Goal: Task Accomplishment & Management: Manage account settings

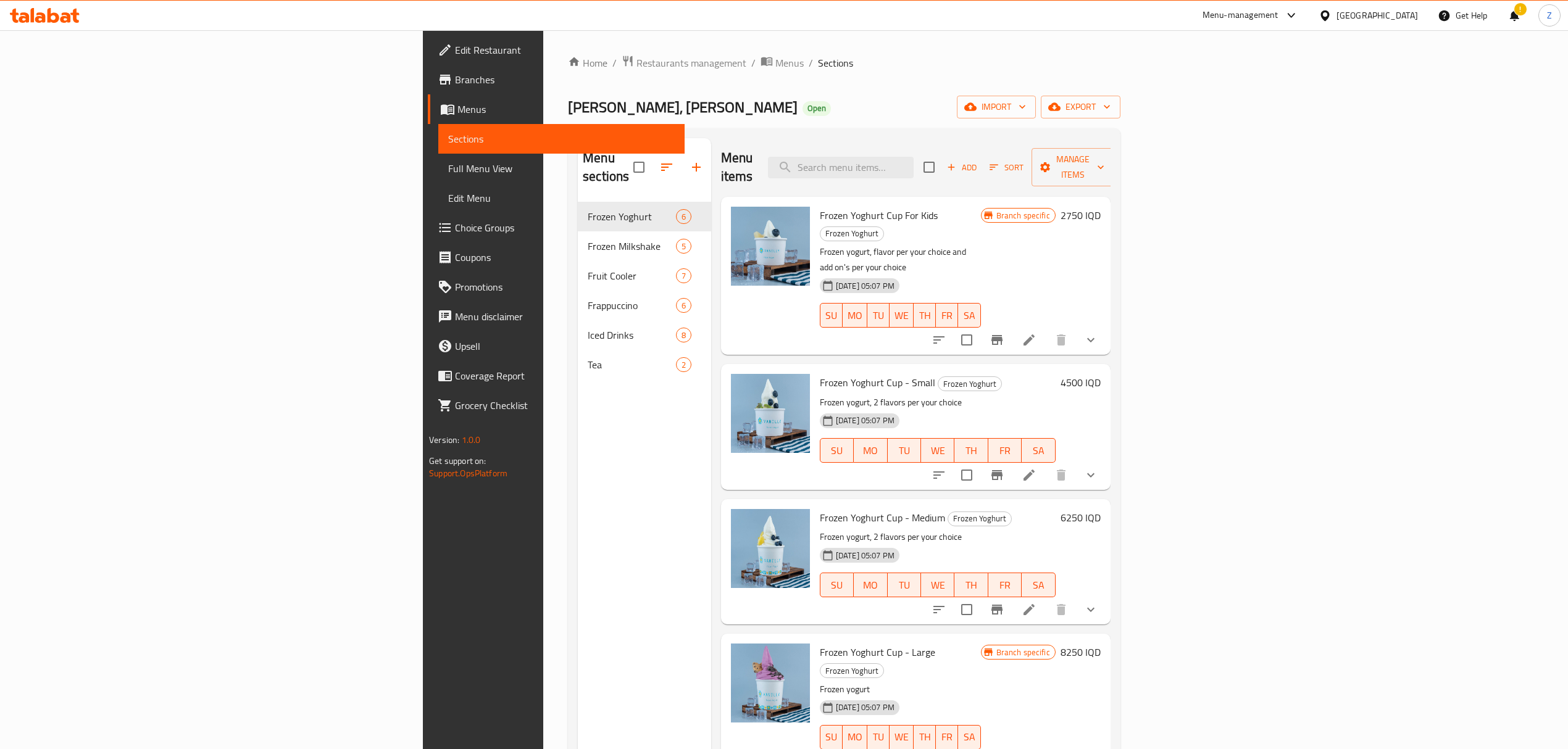
click at [568, 72] on div "Home / Restaurants management / Menus / Sections VANILLY, Al Aathameya Open imp…" at bounding box center [844, 476] width 552 height 842
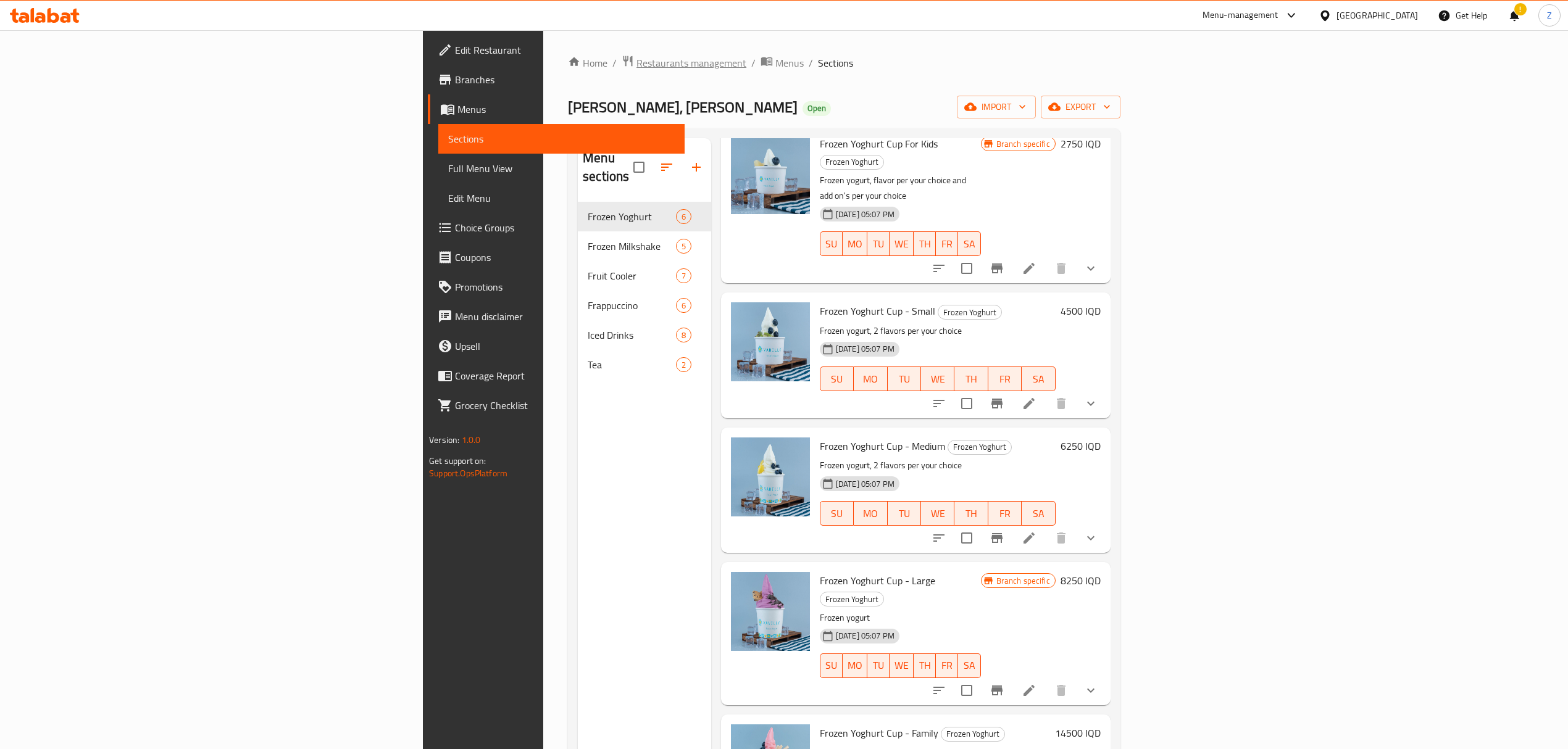
click at [636, 64] on span "Restaurants management" at bounding box center [691, 63] width 110 height 15
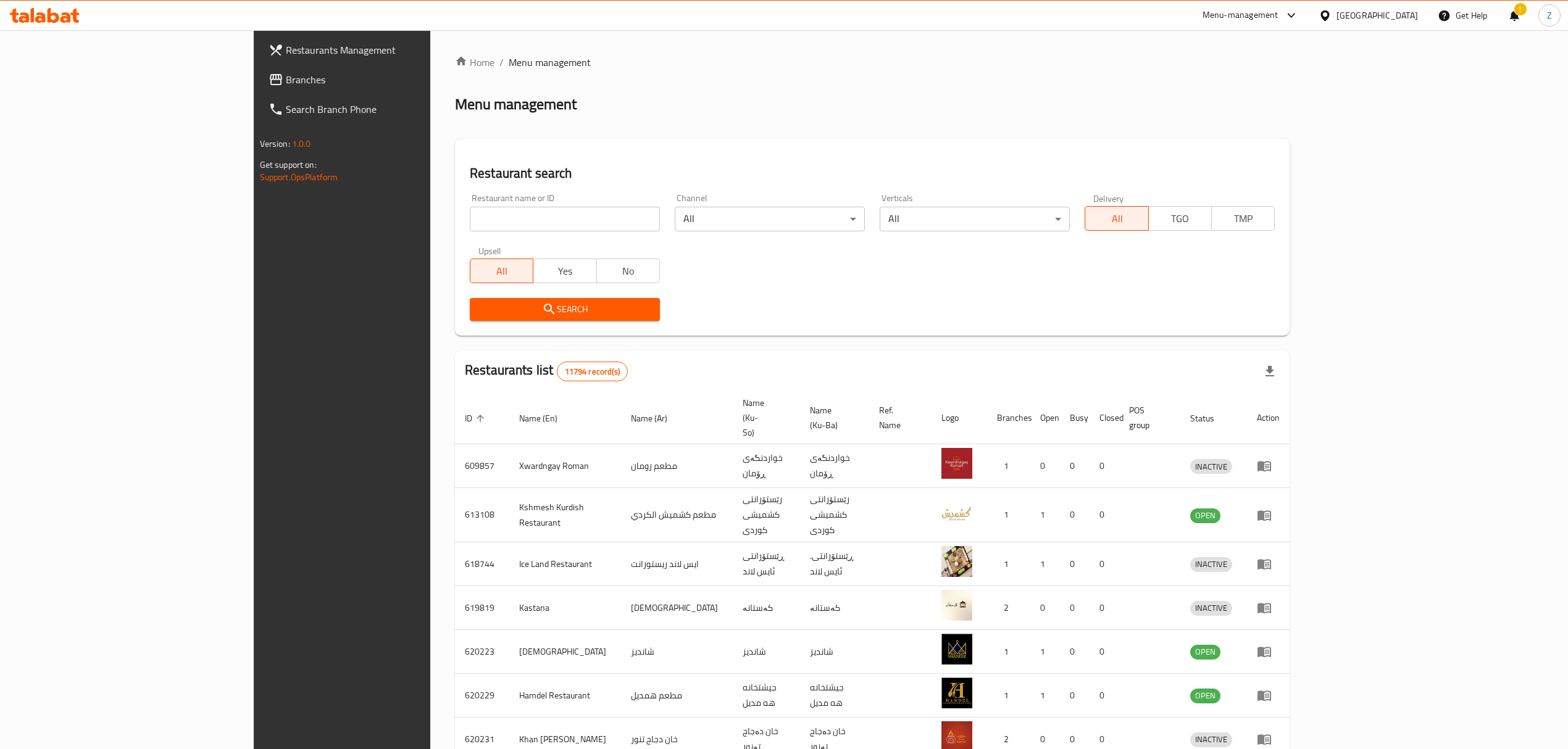
click at [470, 207] on input "search" at bounding box center [565, 219] width 190 height 25
paste input "779696 Mizher Al Samak 2"
click at [470, 216] on input "779696 Mizher Al Samak 2" at bounding box center [565, 219] width 190 height 25
type input "Mizher Al Samak 2"
click button "Search" at bounding box center [565, 309] width 190 height 23
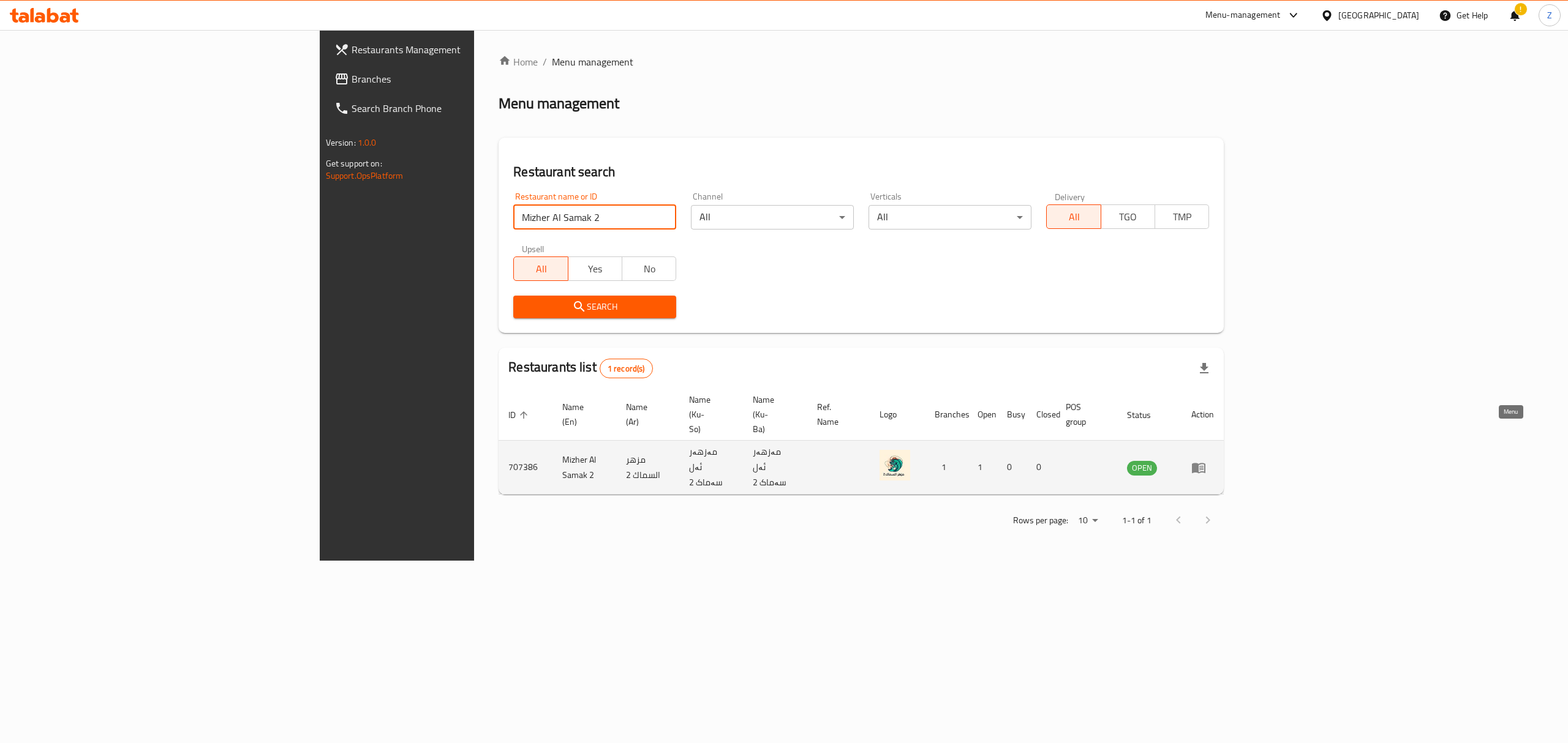
click at [1214, 461] on link "enhanced table" at bounding box center [1203, 467] width 23 height 14
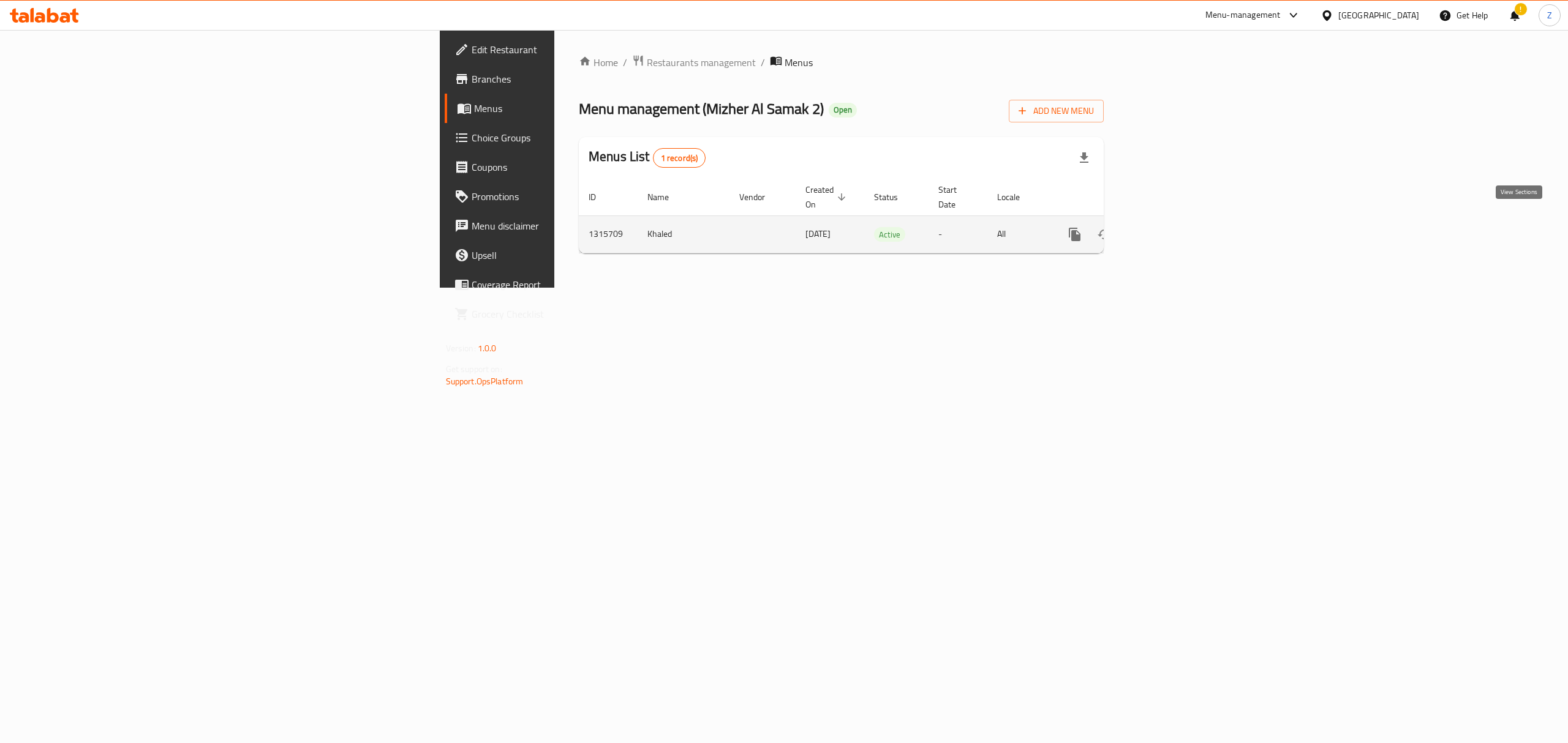
click at [1169, 229] on icon "enhanced table" at bounding box center [1163, 235] width 11 height 11
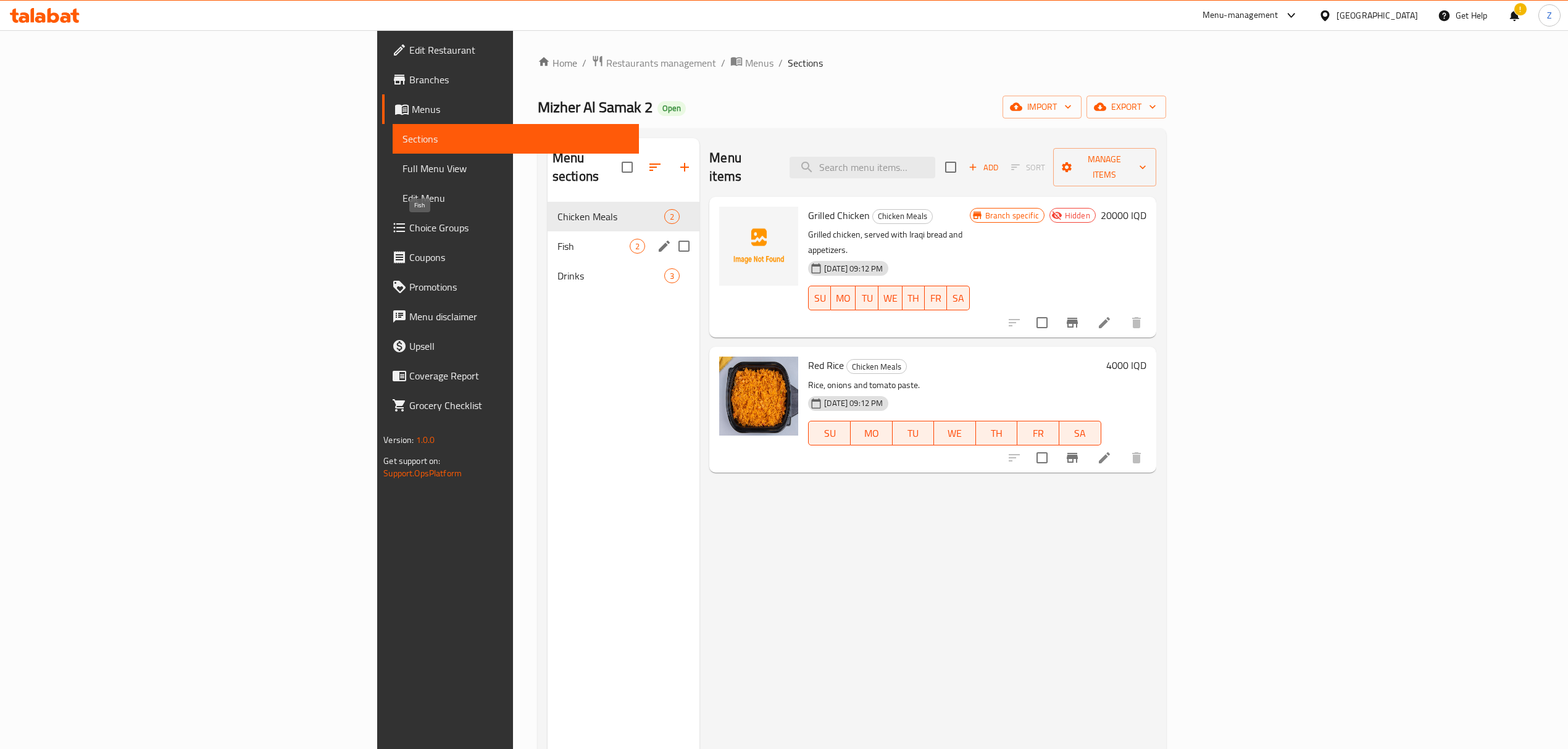
click at [558, 239] on span "Fish" at bounding box center [594, 246] width 72 height 15
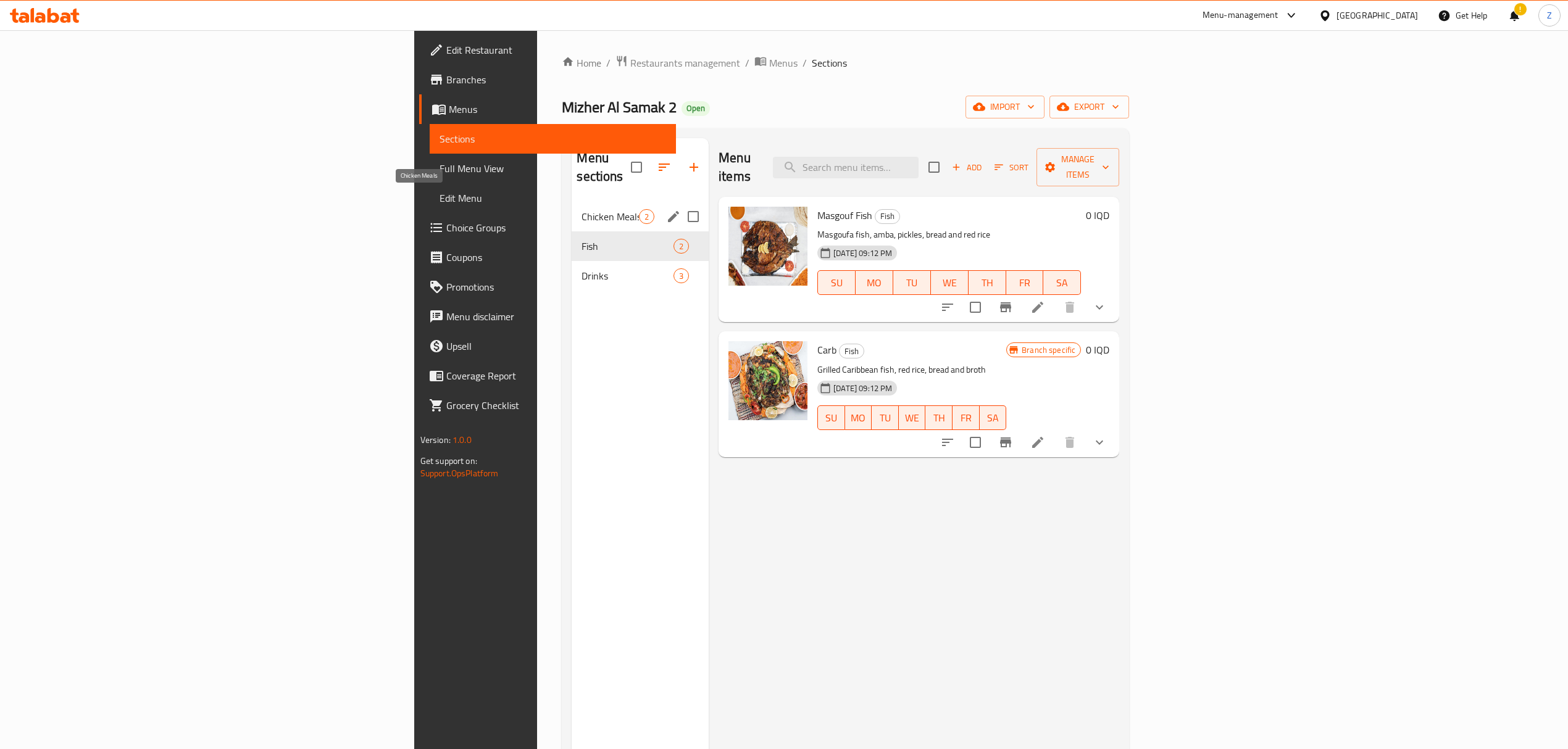
click at [582, 209] on span "Chicken Meals" at bounding box center [610, 216] width 57 height 15
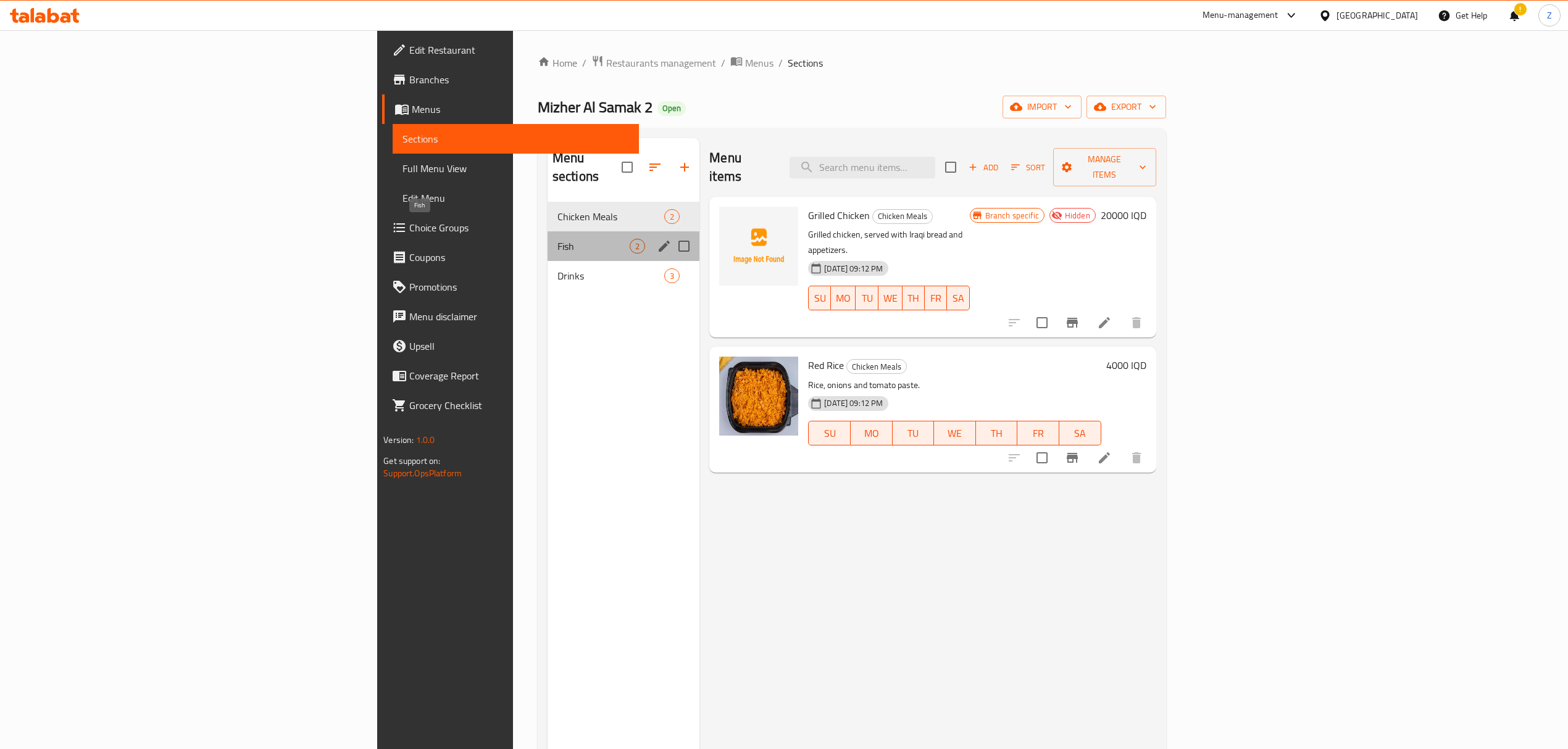
click at [558, 239] on span "Fish" at bounding box center [594, 246] width 72 height 15
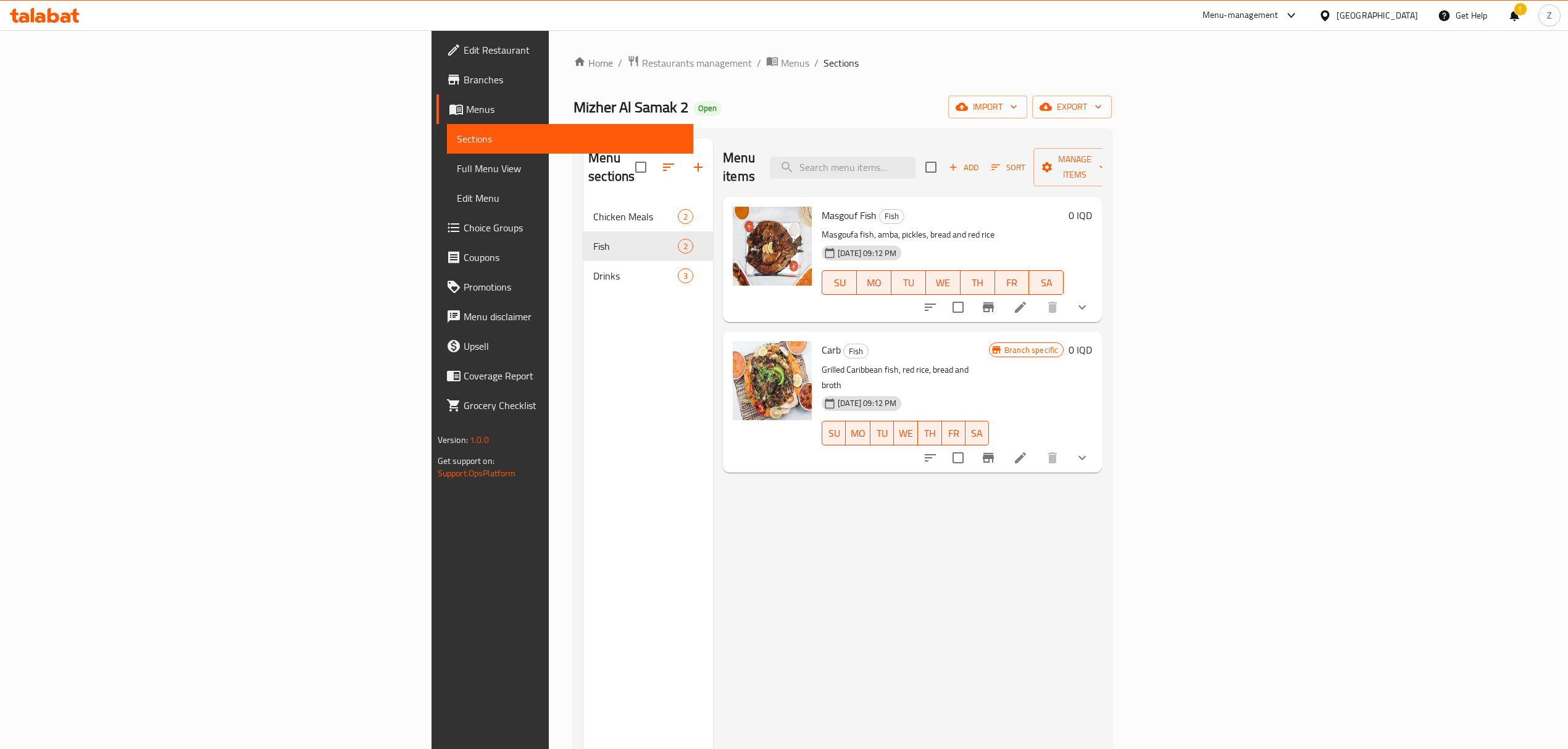
click at [1097, 292] on button "show more" at bounding box center [1081, 307] width 30 height 30
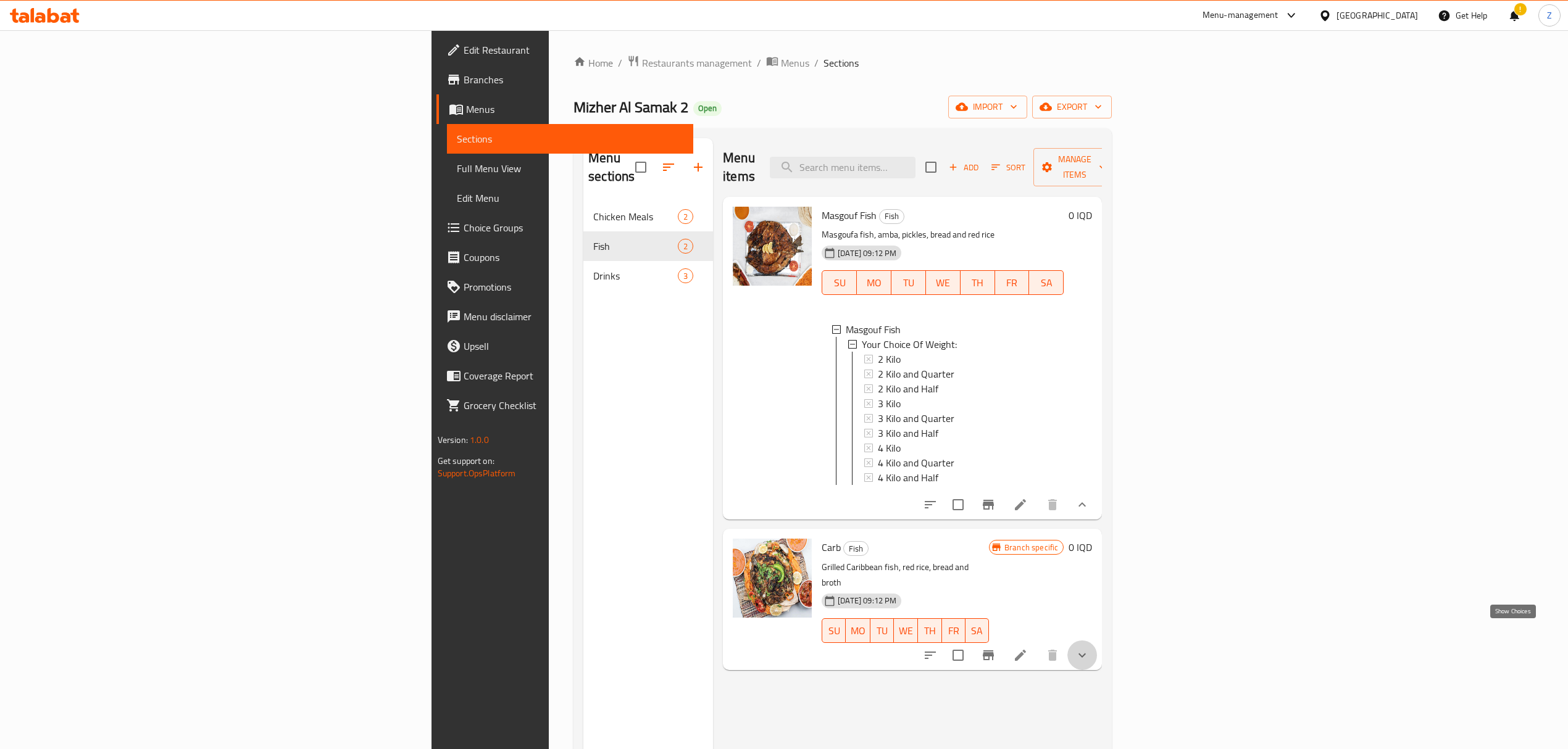
click at [1090, 648] on icon "show more" at bounding box center [1081, 655] width 15 height 15
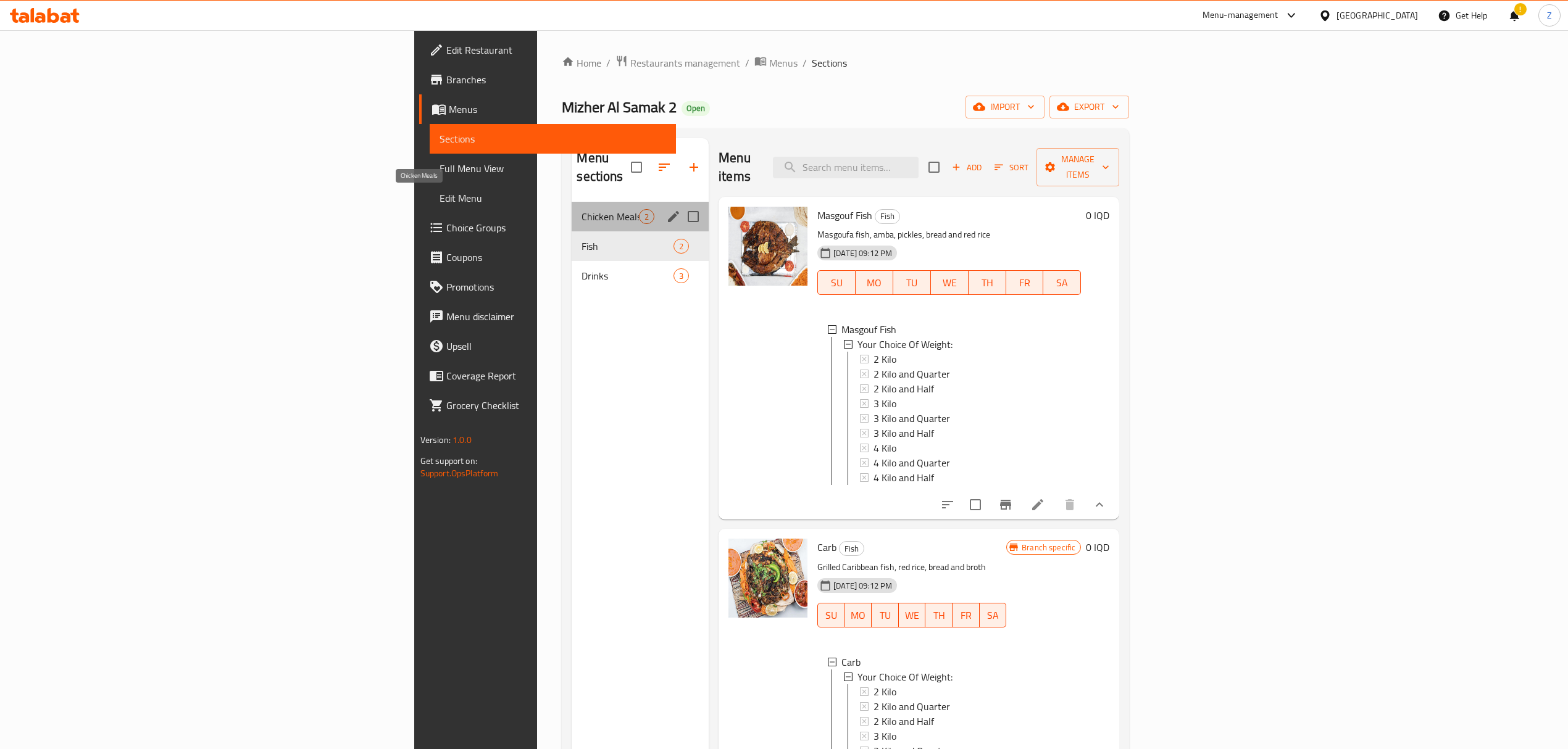
click at [582, 209] on span "Chicken Meals" at bounding box center [610, 216] width 57 height 15
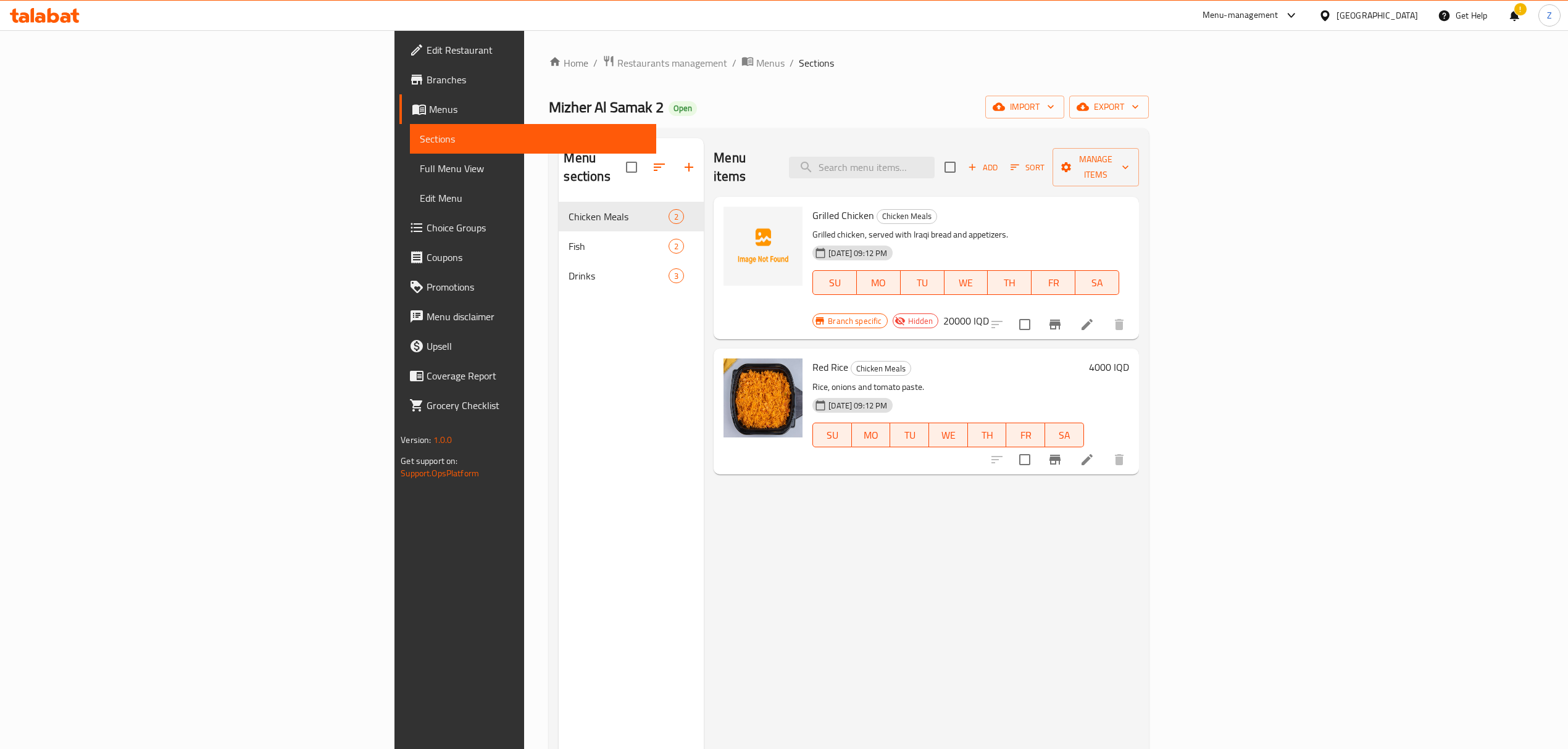
click at [1278, 13] on div "Menu-management" at bounding box center [1241, 15] width 76 height 15
click at [1268, 151] on div "Vendor Portal Radmin" at bounding box center [1232, 165] width 102 height 29
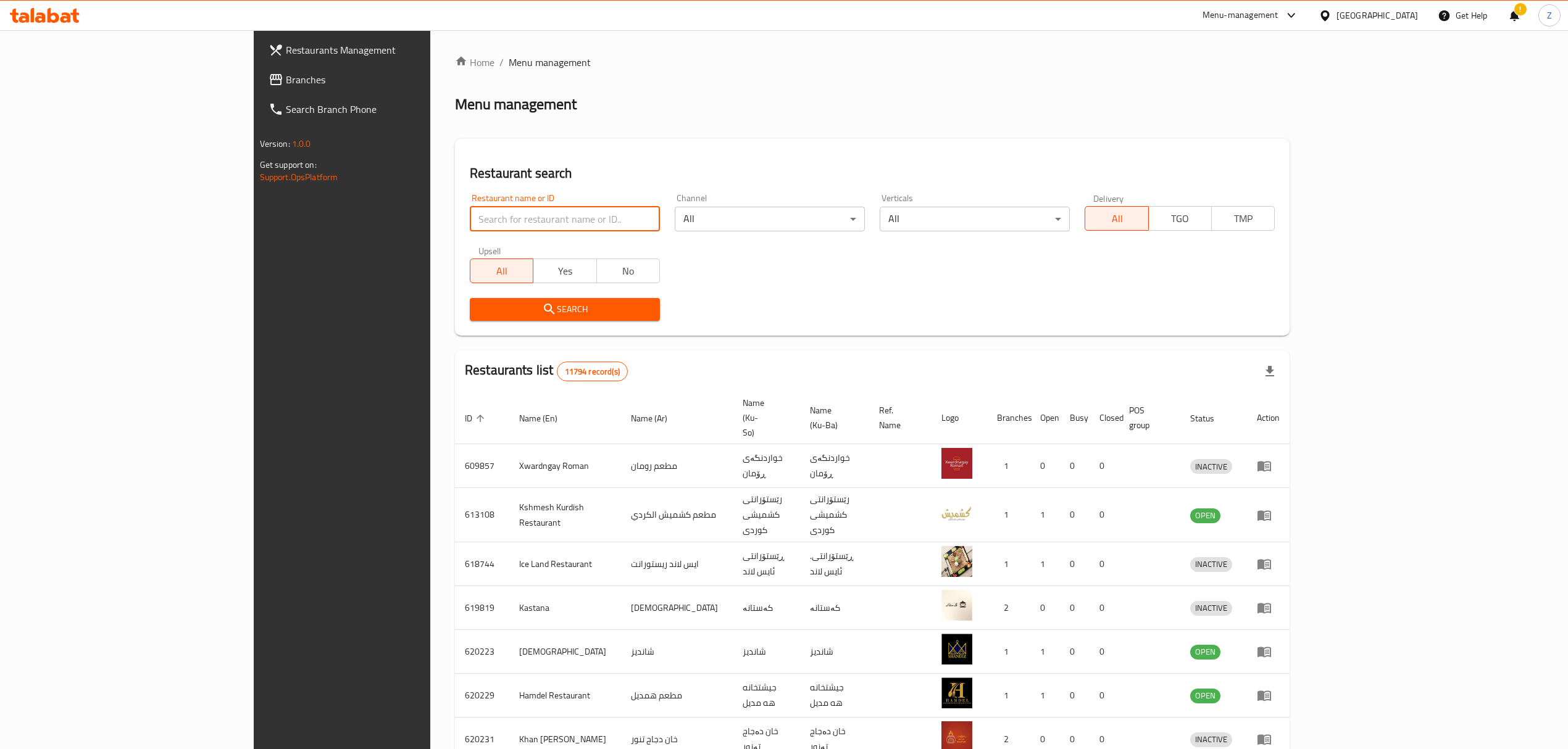
click at [470, 218] on input "search" at bounding box center [565, 219] width 190 height 25
type input "t"
type input "vanilly"
click button "Search" at bounding box center [565, 309] width 190 height 23
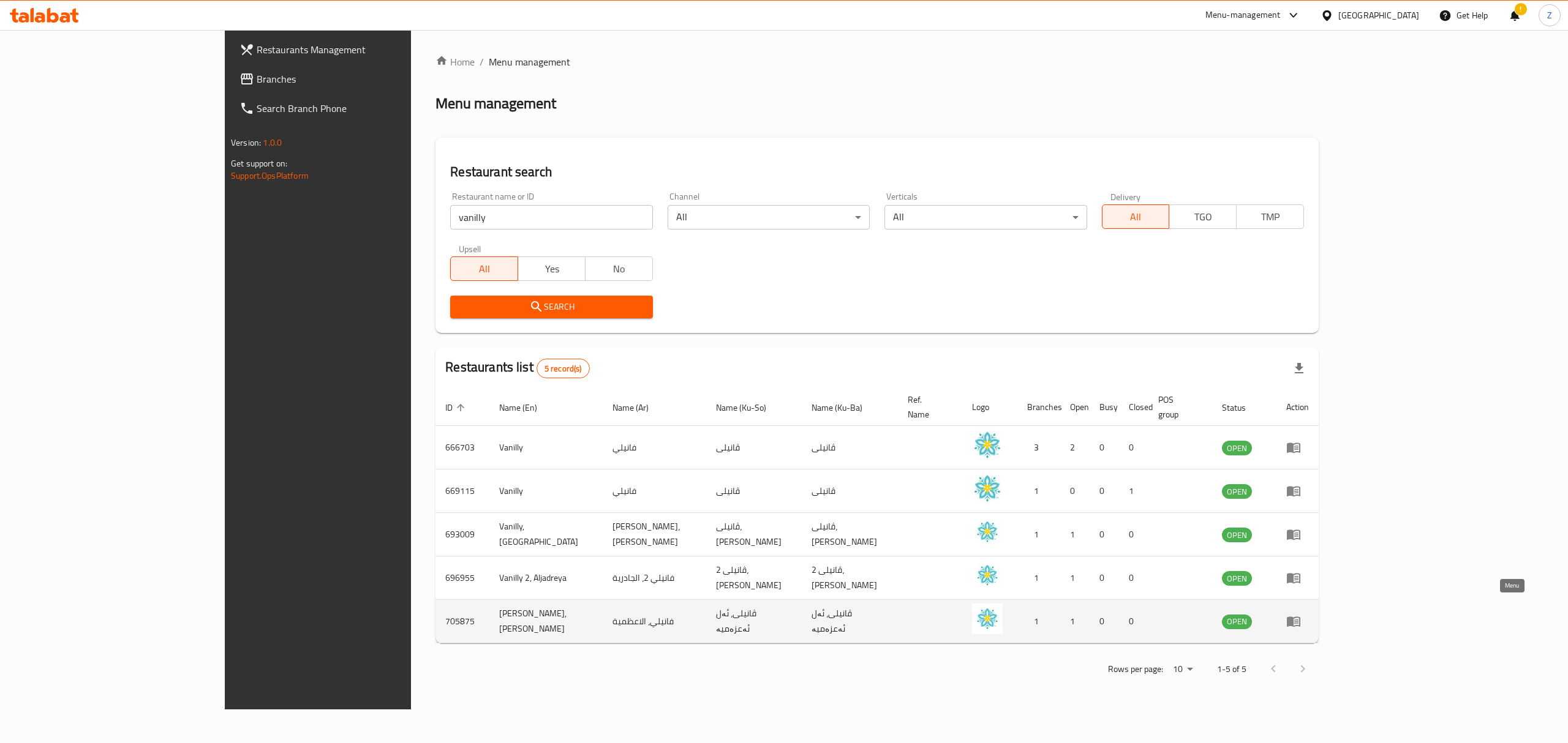
click at [1301, 614] on icon "enhanced table" at bounding box center [1293, 621] width 14 height 14
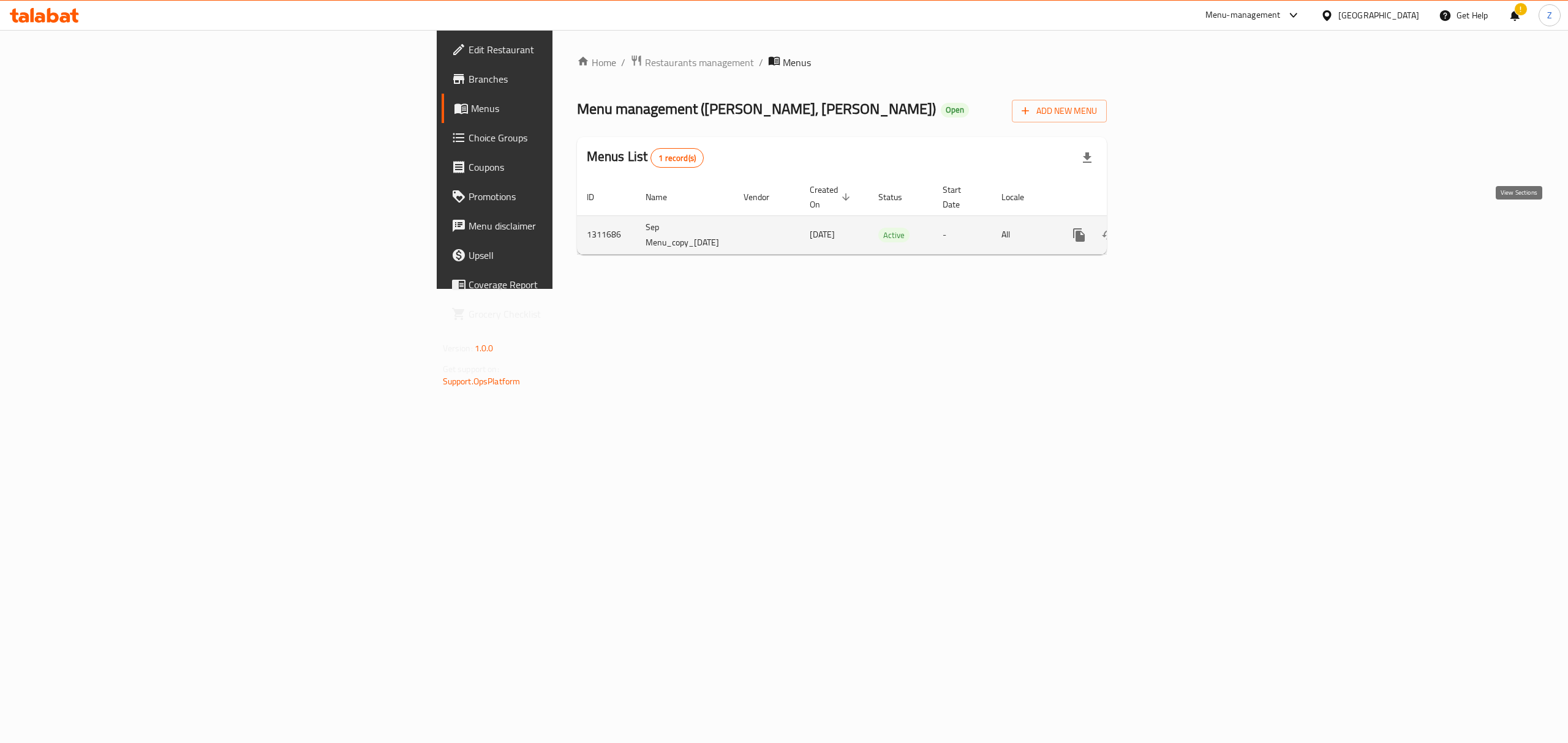
click at [1173, 230] on icon "enhanced table" at bounding box center [1168, 235] width 11 height 11
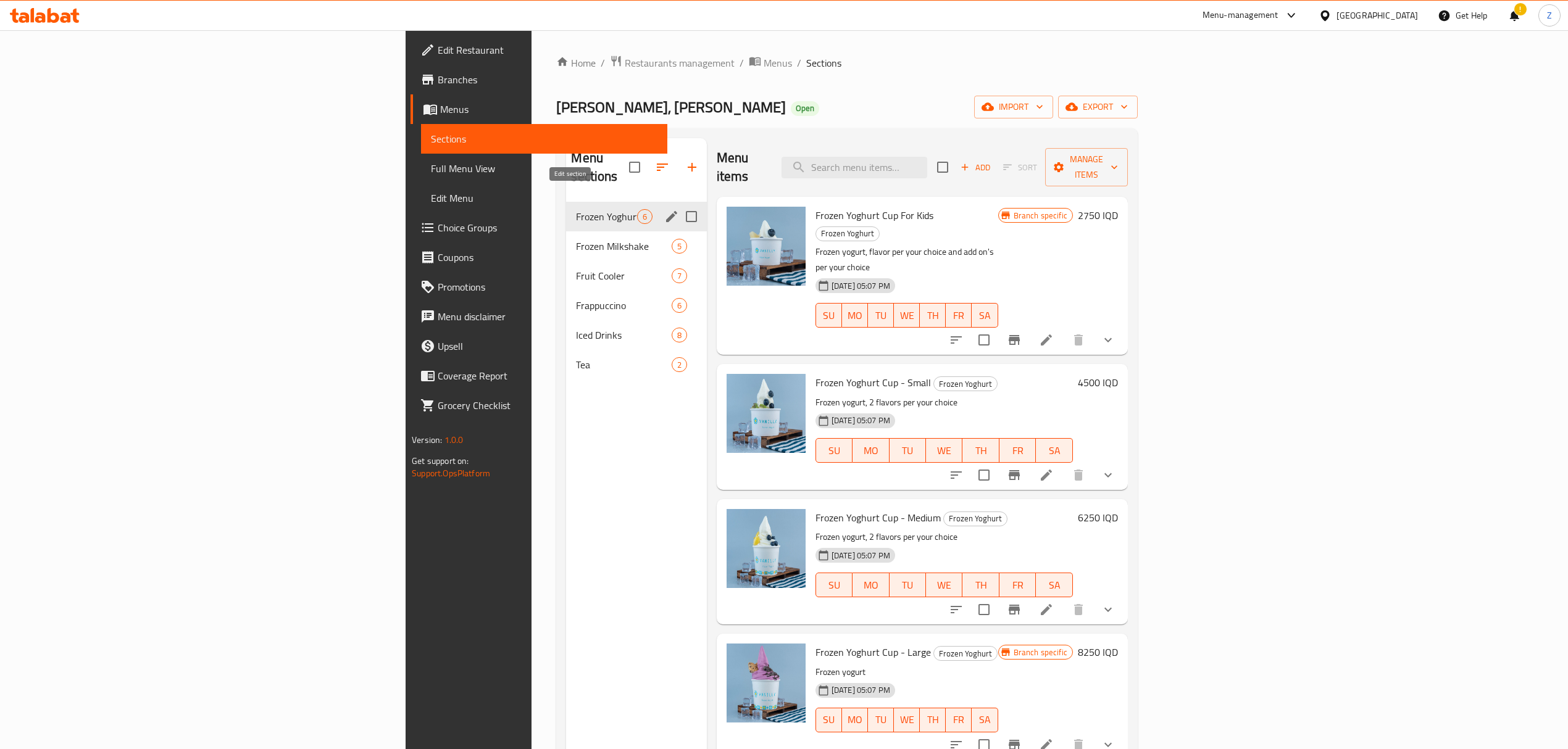
click at [664, 209] on icon "edit" at bounding box center [671, 216] width 15 height 15
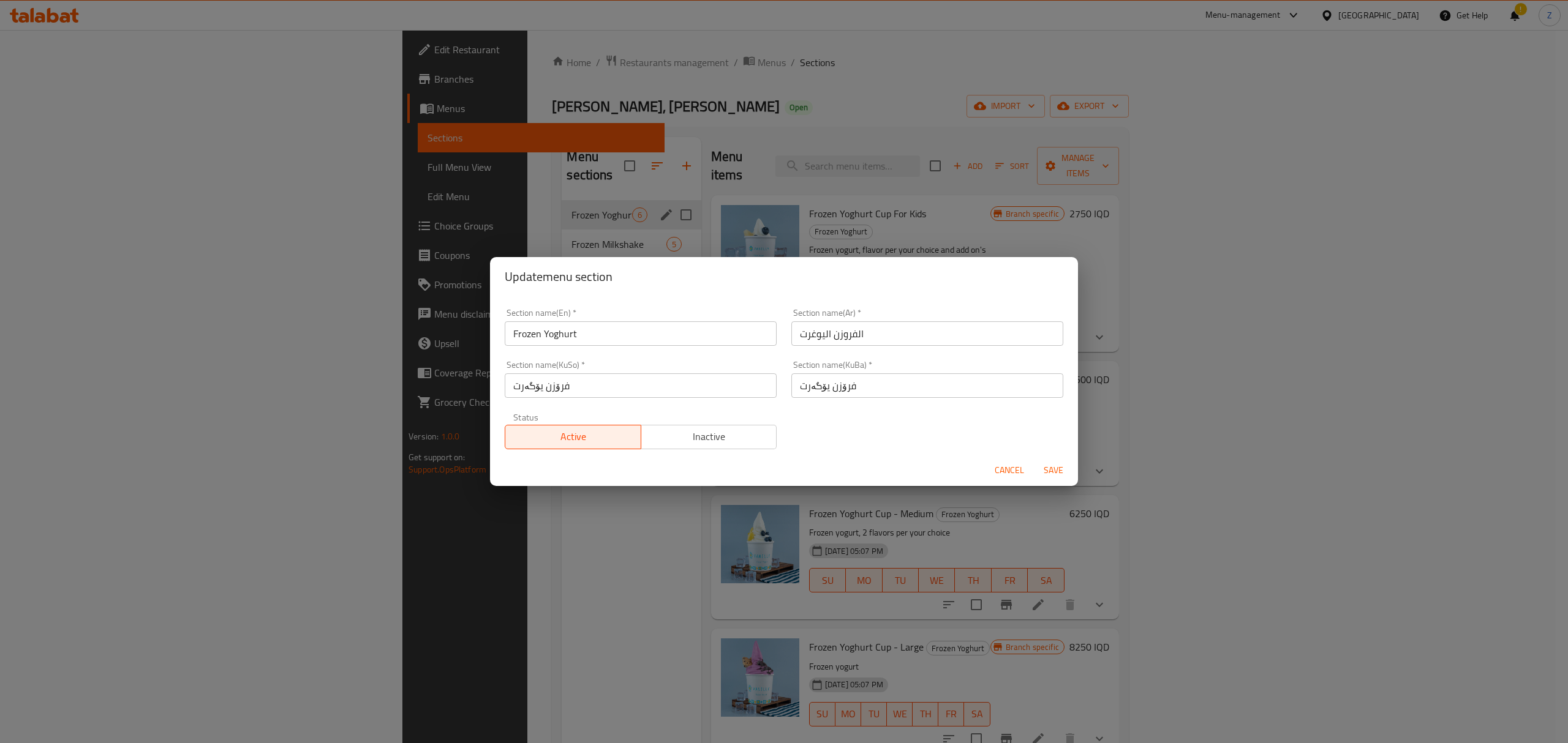
click at [550, 332] on input "Frozen Yoghurt" at bounding box center [641, 333] width 272 height 25
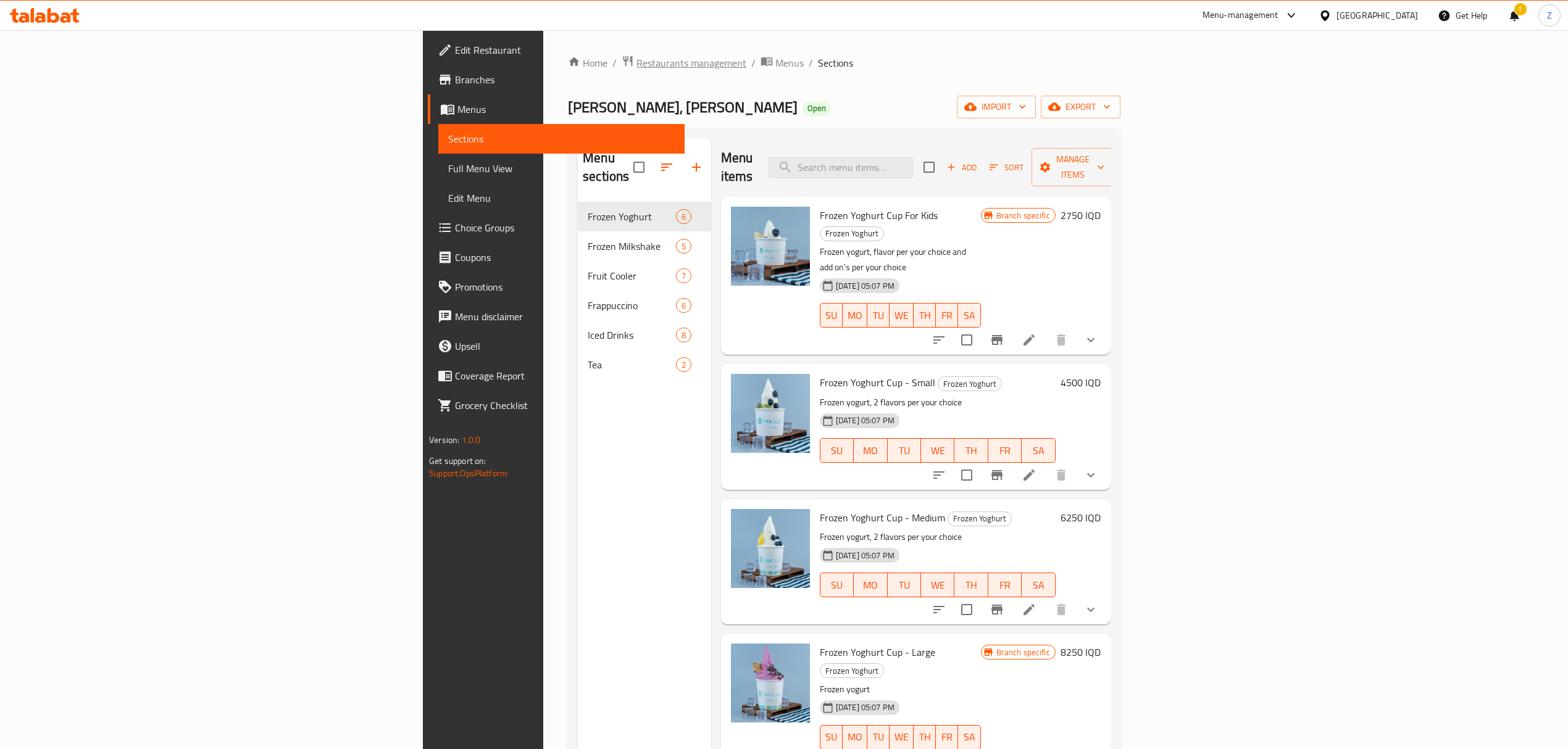
click at [636, 62] on span "Restaurants management" at bounding box center [691, 63] width 110 height 15
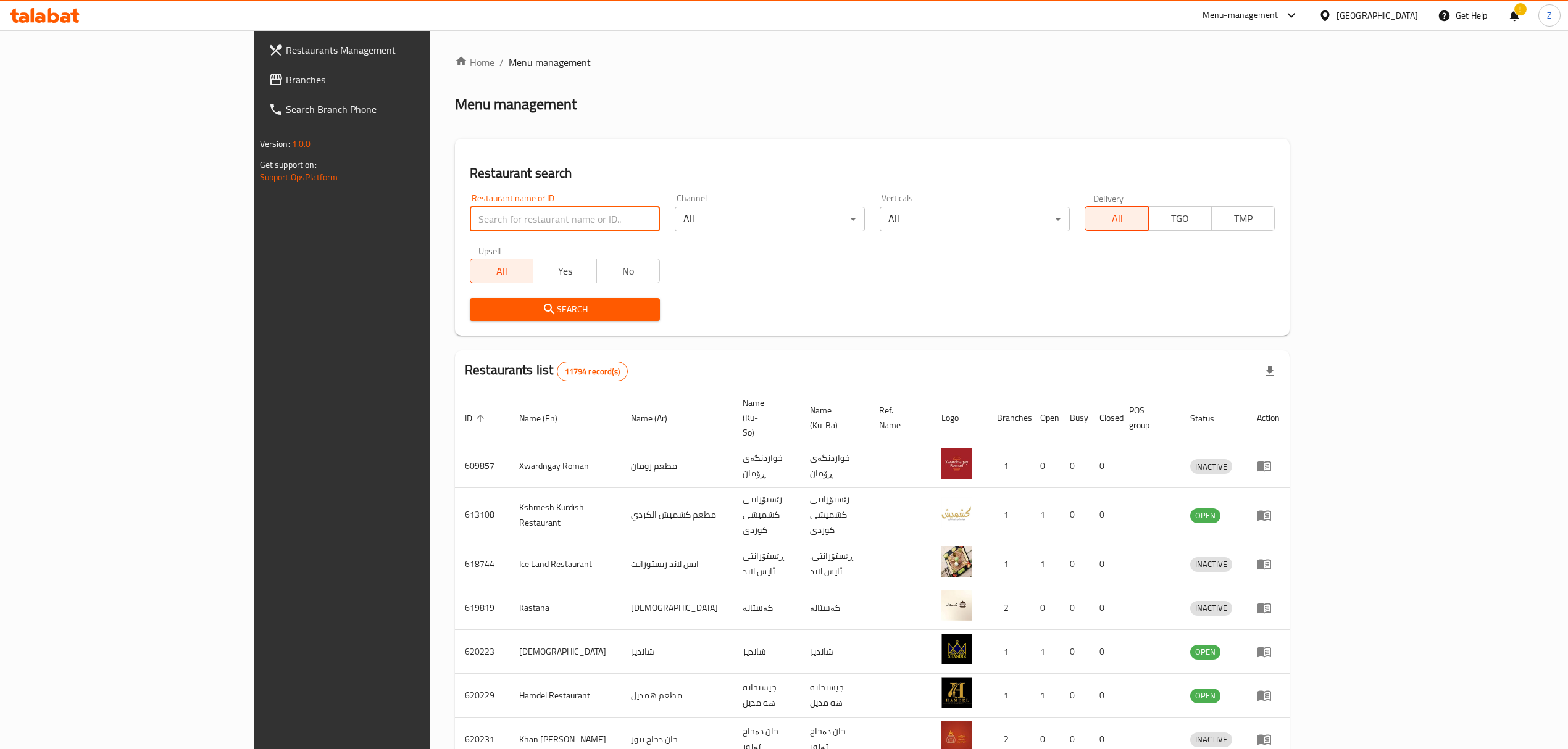
click at [470, 215] on input "search" at bounding box center [565, 219] width 190 height 25
paste input "Kunafa W Znoud Al Sit Ali Alagha"
click button "Search" at bounding box center [565, 309] width 190 height 23
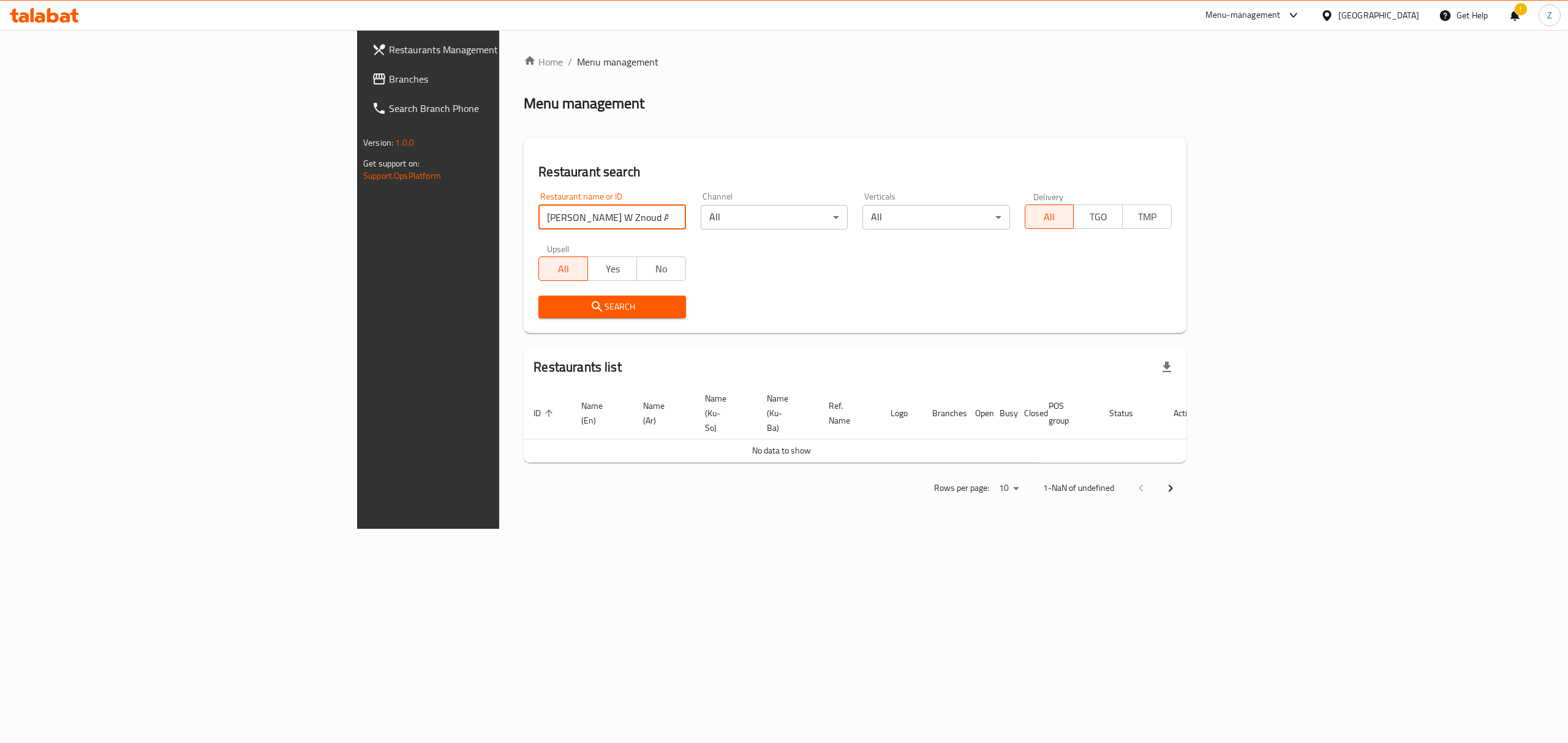
click button "Search" at bounding box center [612, 307] width 147 height 23
type input "Kunafa W Znoud Al Sit Ali"
click button "Search" at bounding box center [612, 307] width 147 height 23
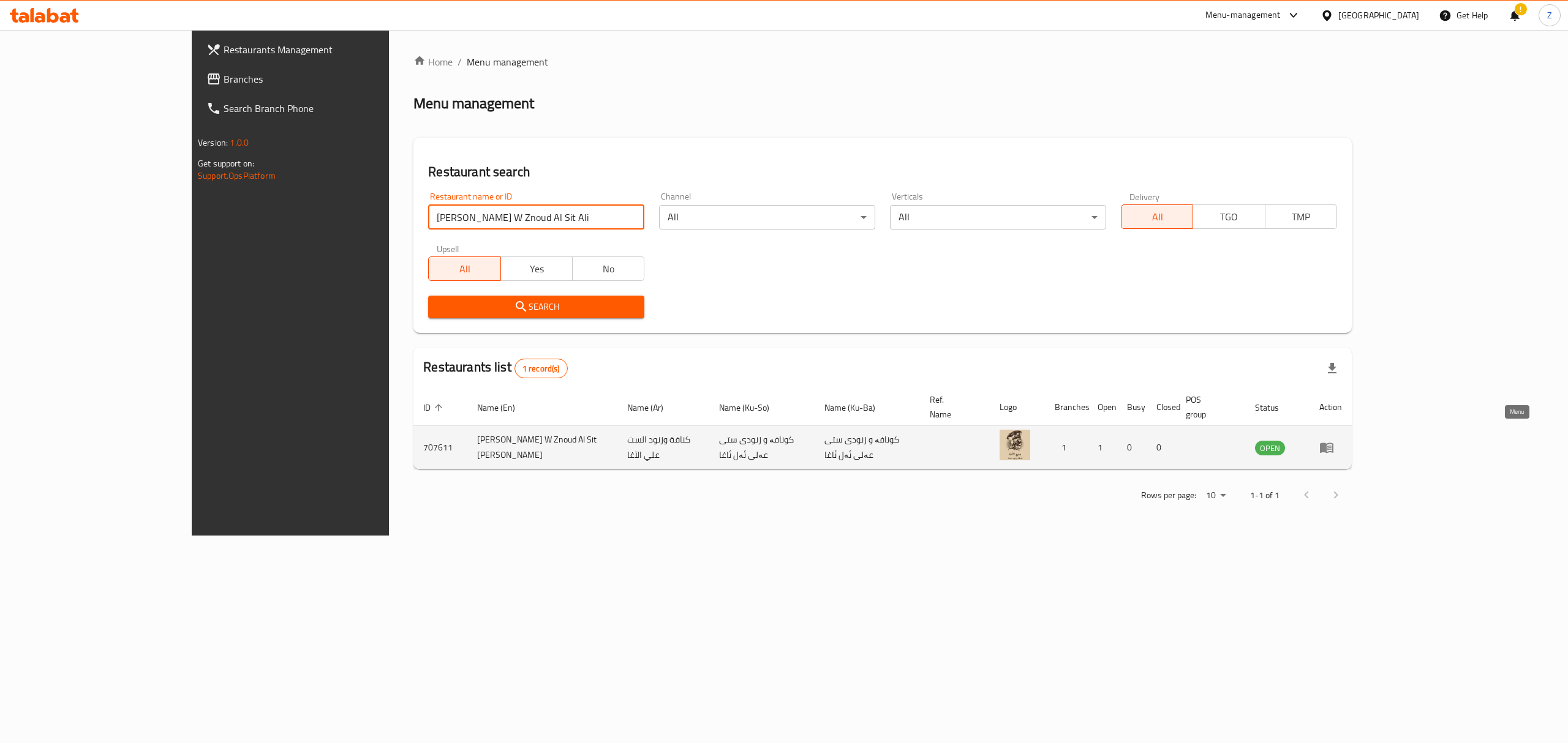
click at [1333, 444] on icon "enhanced table" at bounding box center [1326, 449] width 13 height 11
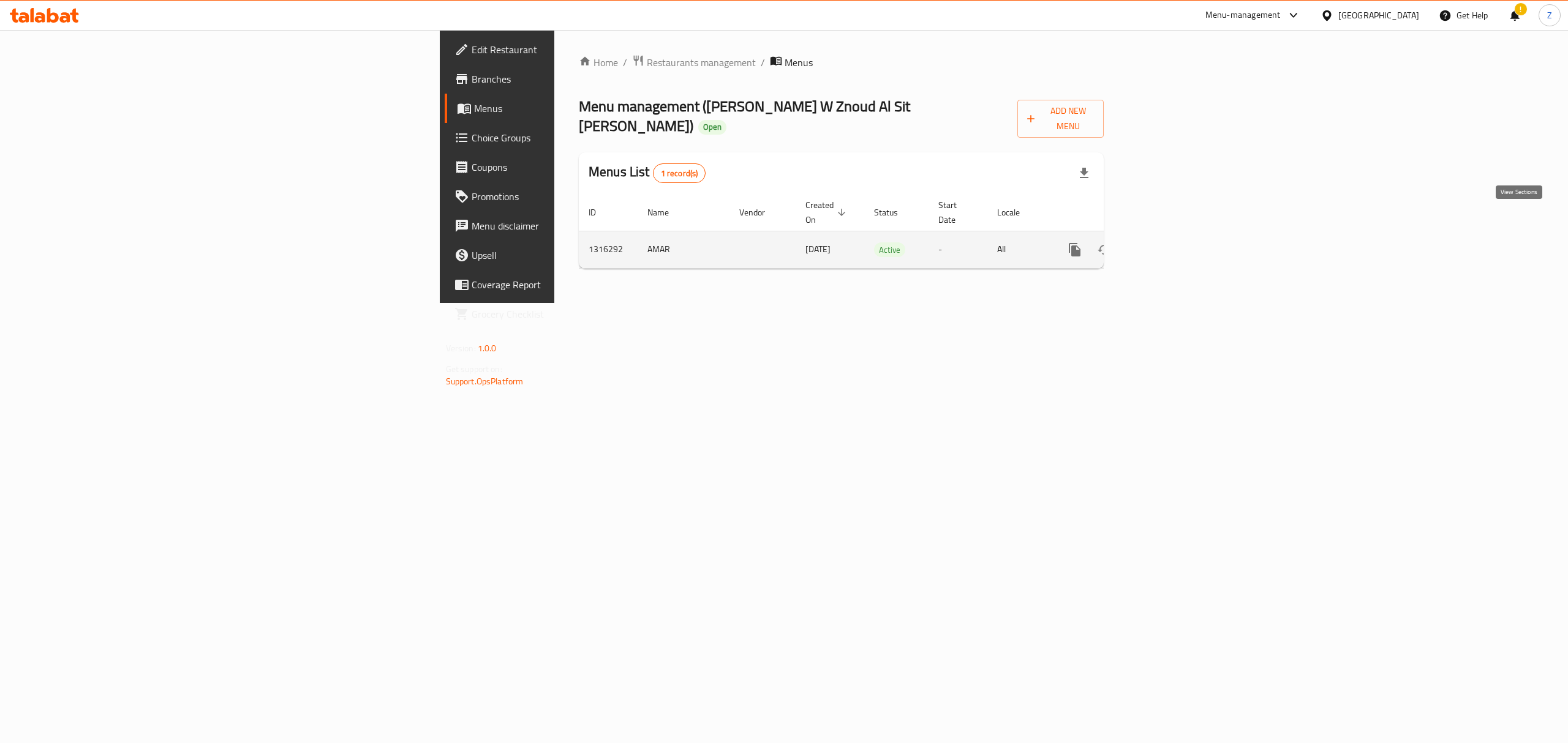
click at [1178, 235] on link "enhanced table" at bounding box center [1163, 250] width 30 height 30
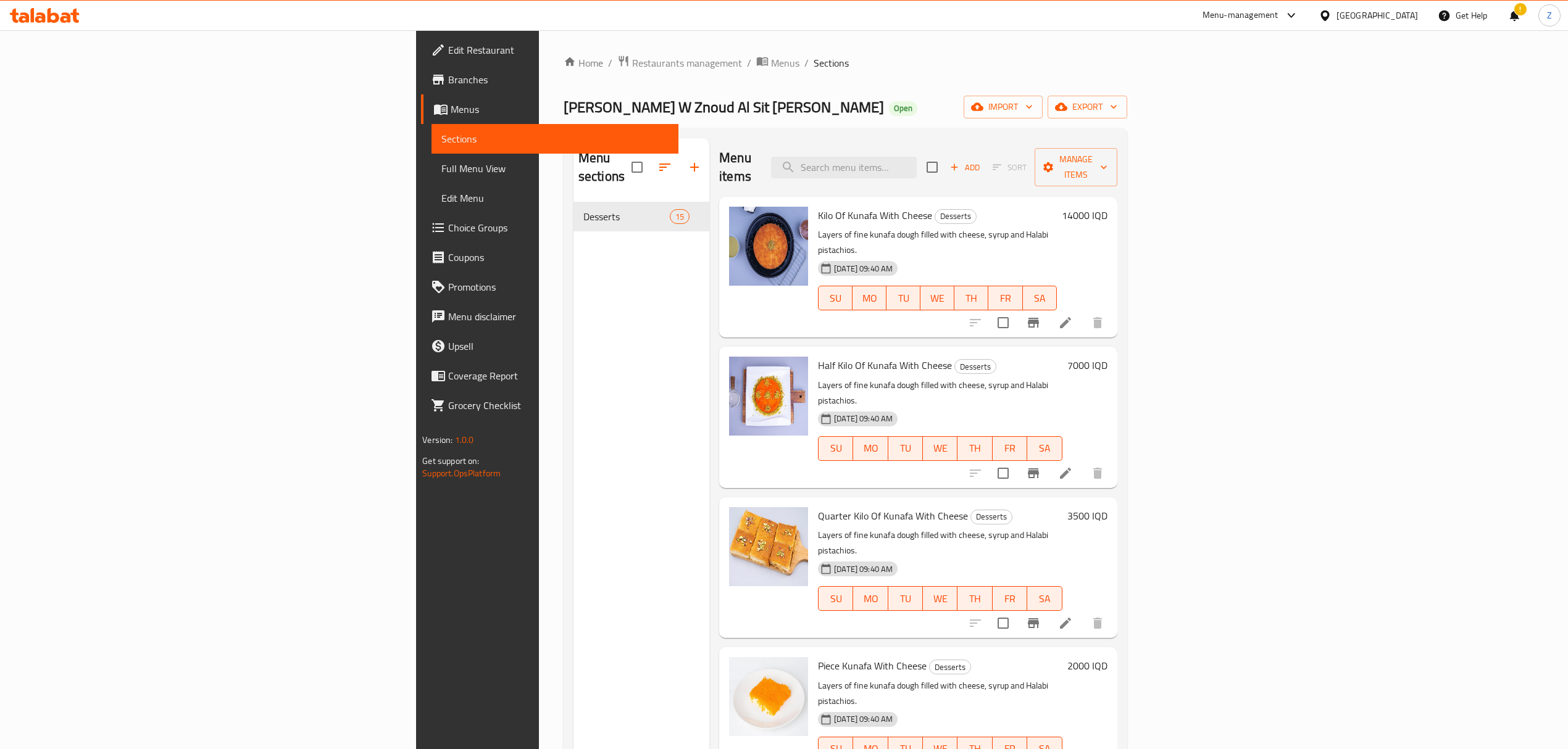
click at [448, 75] on span "Branches" at bounding box center [558, 79] width 219 height 15
